Goal: Task Accomplishment & Management: Manage account settings

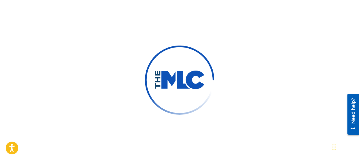
scroll to position [28, 0]
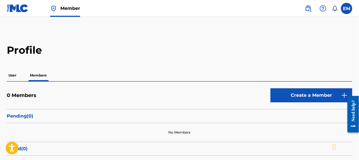
drag, startPoint x: 0, startPoint y: 0, endPoint x: 247, endPoint y: 38, distance: 250.3
click at [247, 38] on main "Profile User Members 0 Members Create a Member Pending ( 0 ) No Members Failed …" at bounding box center [179, 102] width 359 height 171
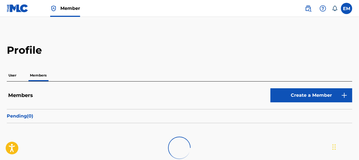
click at [347, 10] on label at bounding box center [346, 8] width 11 height 11
click at [346, 8] on input "EM Ebony McClure queenptherapper@gmail.com Notification Preferences Profile Log…" at bounding box center [346, 8] width 0 height 0
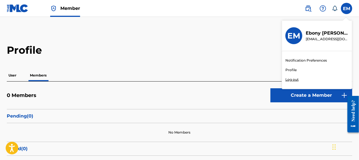
click at [299, 59] on link "Notification Preferences" at bounding box center [305, 60] width 41 height 5
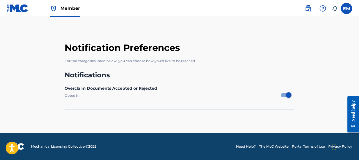
click at [342, 9] on label at bounding box center [346, 8] width 11 height 11
click at [346, 8] on input "EM Ebony McClure queenptherapper@gmail.com Notification Preferences Profile Log…" at bounding box center [346, 8] width 0 height 0
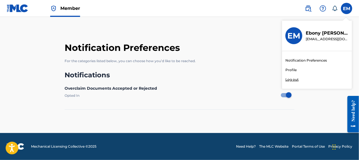
click at [292, 70] on link "Profile" at bounding box center [290, 70] width 11 height 5
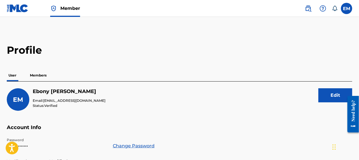
click at [38, 74] on p "Members" at bounding box center [38, 76] width 20 height 12
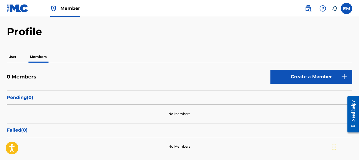
scroll to position [17, 0]
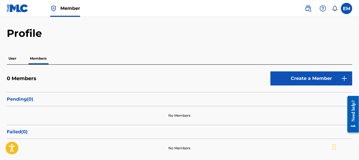
click at [10, 60] on p "User" at bounding box center [12, 59] width 11 height 12
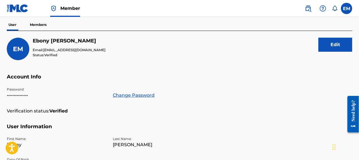
scroll to position [19, 0]
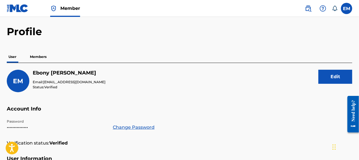
click at [307, 6] on img at bounding box center [308, 8] width 7 height 7
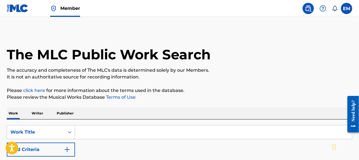
click at [326, 10] on div at bounding box center [322, 8] width 11 height 11
click at [324, 38] on p "View portal intro" at bounding box center [323, 37] width 48 height 14
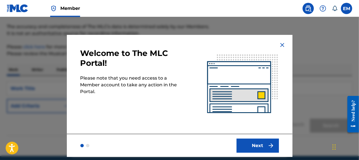
scroll to position [47, 0]
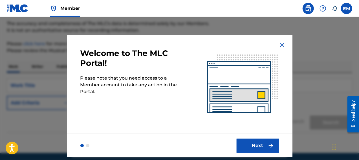
click at [247, 145] on button "Next" at bounding box center [257, 146] width 42 height 14
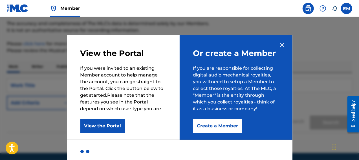
click at [110, 130] on button "View the Portal" at bounding box center [102, 126] width 45 height 14
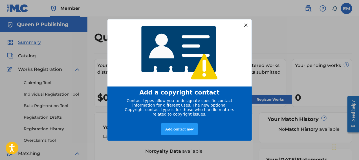
click at [246, 22] on div at bounding box center [245, 24] width 7 height 7
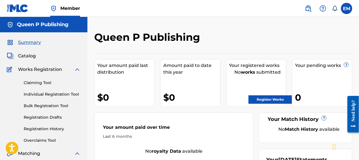
click at [345, 7] on label at bounding box center [346, 8] width 11 height 11
click at [346, 8] on input "EM Ebony McClure queenptherapper@gmail.com Notification Preferences Profile Log…" at bounding box center [346, 8] width 0 height 0
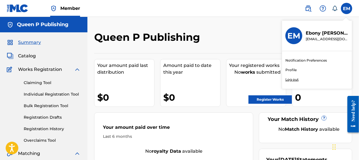
click at [294, 69] on link "Profile" at bounding box center [290, 70] width 11 height 5
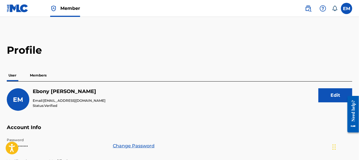
click at [48, 75] on p "Members" at bounding box center [38, 76] width 20 height 12
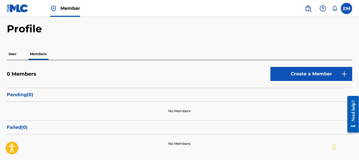
scroll to position [17, 0]
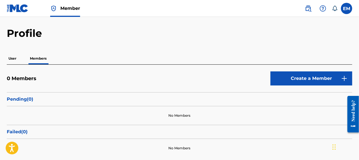
click at [16, 56] on p "User" at bounding box center [12, 59] width 11 height 12
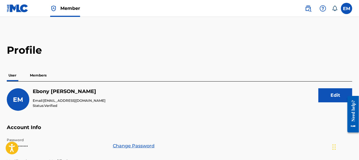
click at [346, 8] on label at bounding box center [346, 8] width 11 height 11
click at [346, 8] on input "EM Ebony McClure queenptherapper@gmail.com Notification Preferences Profile Log…" at bounding box center [346, 8] width 0 height 0
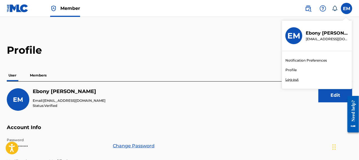
click at [305, 8] on img at bounding box center [308, 8] width 7 height 7
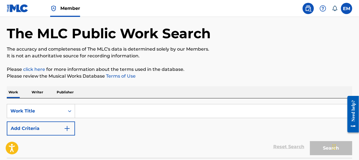
scroll to position [19, 0]
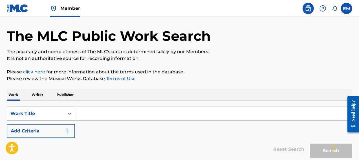
click at [323, 8] on img at bounding box center [322, 8] width 7 height 7
click at [319, 34] on p "View portal intro" at bounding box center [323, 38] width 48 height 14
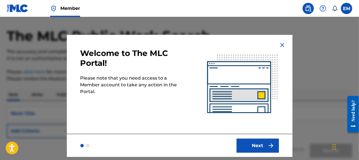
click at [258, 144] on button "Next" at bounding box center [257, 146] width 42 height 14
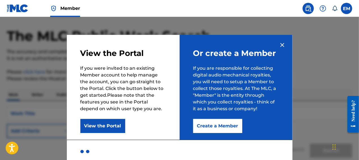
click at [112, 121] on button "View the Portal" at bounding box center [102, 126] width 45 height 14
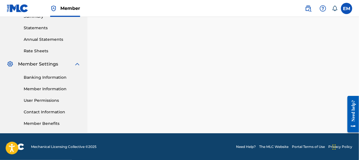
scroll to position [189, 0]
click at [46, 98] on link "User Permissions" at bounding box center [52, 101] width 57 height 6
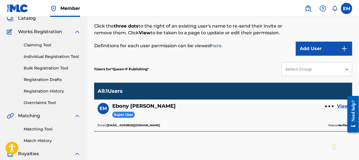
scroll to position [47, 0]
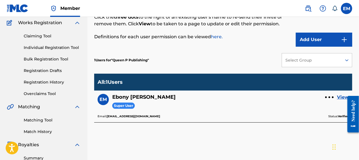
click at [340, 41] on button "Add User" at bounding box center [324, 40] width 56 height 14
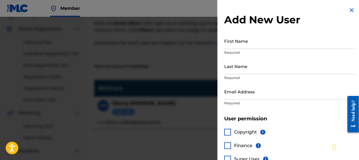
scroll to position [37, 0]
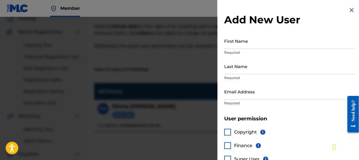
click at [349, 12] on img at bounding box center [351, 10] width 7 height 7
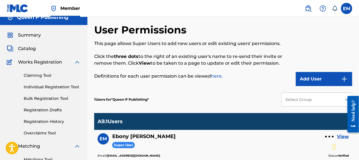
scroll to position [0, 0]
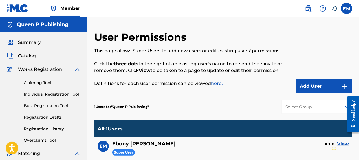
click at [44, 40] on div "Summary" at bounding box center [44, 42] width 74 height 7
click at [24, 43] on span "Summary" at bounding box center [29, 42] width 23 height 7
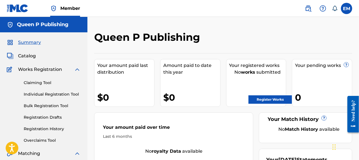
click at [23, 54] on span "Catalog" at bounding box center [27, 56] width 18 height 7
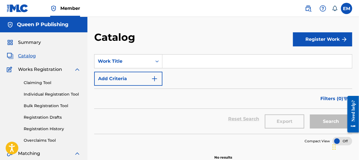
click at [29, 85] on link "Claiming Tool" at bounding box center [52, 83] width 57 height 6
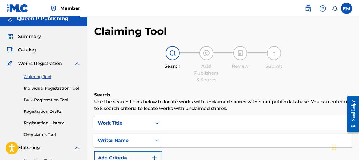
scroll to position [9, 0]
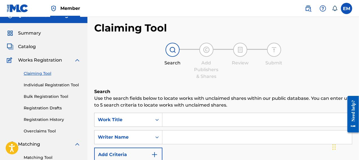
click at [46, 85] on link "Individual Registration Tool" at bounding box center [52, 85] width 57 height 6
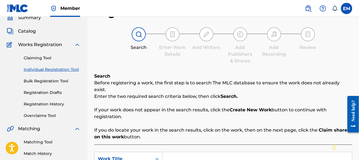
scroll to position [9, 0]
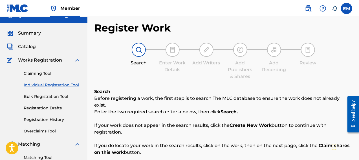
click at [30, 47] on span "Catalog" at bounding box center [27, 46] width 18 height 7
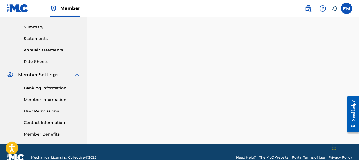
scroll to position [178, 0]
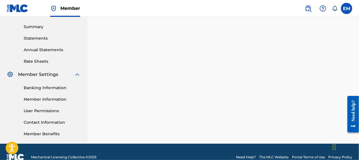
click at [50, 98] on link "Member Information" at bounding box center [52, 100] width 57 height 6
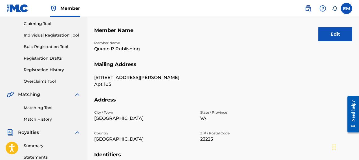
scroll to position [56, 0]
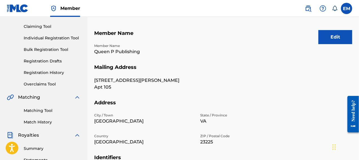
click at [329, 40] on button "Edit" at bounding box center [335, 37] width 34 height 14
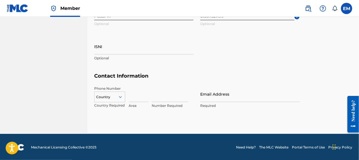
scroll to position [315, 0]
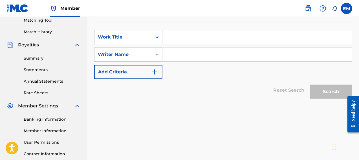
scroll to position [159, 0]
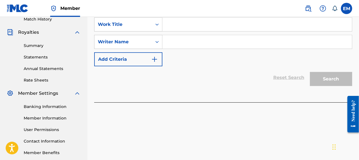
click at [42, 79] on link "Rate Sheets" at bounding box center [52, 80] width 57 height 6
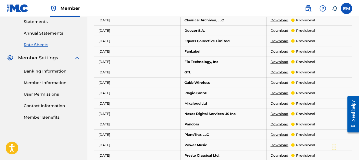
scroll to position [178, 0]
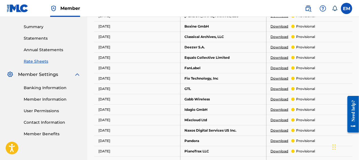
click at [55, 133] on link "Member Benefits" at bounding box center [52, 134] width 57 height 6
